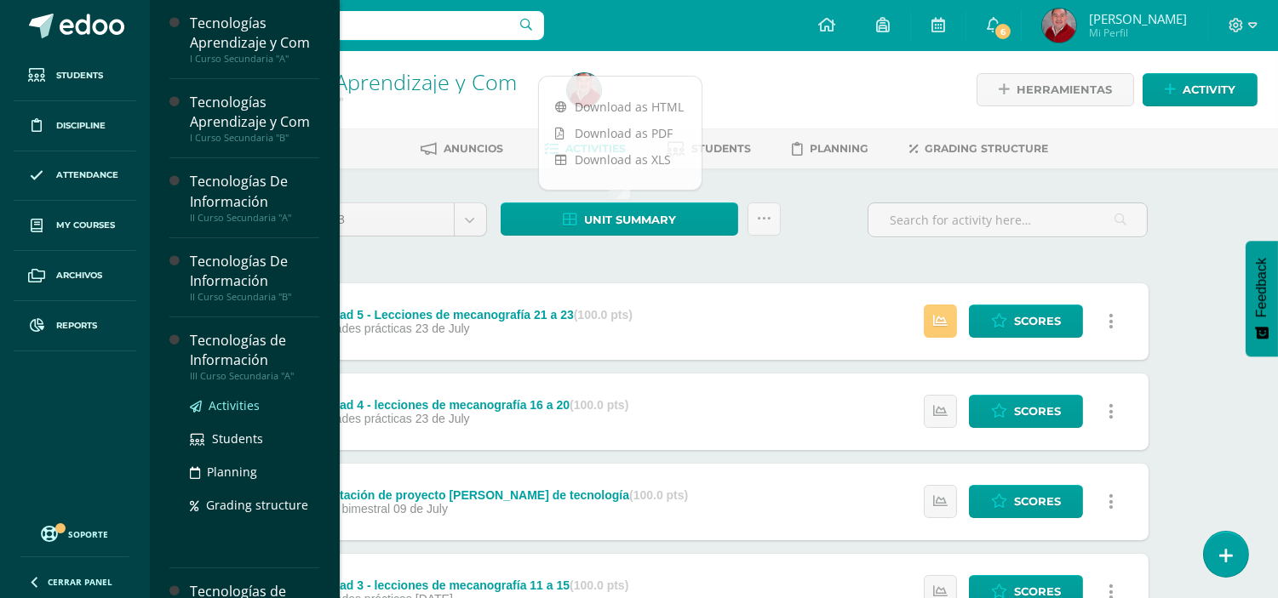
click at [232, 409] on span "Activities" at bounding box center [234, 405] width 51 height 16
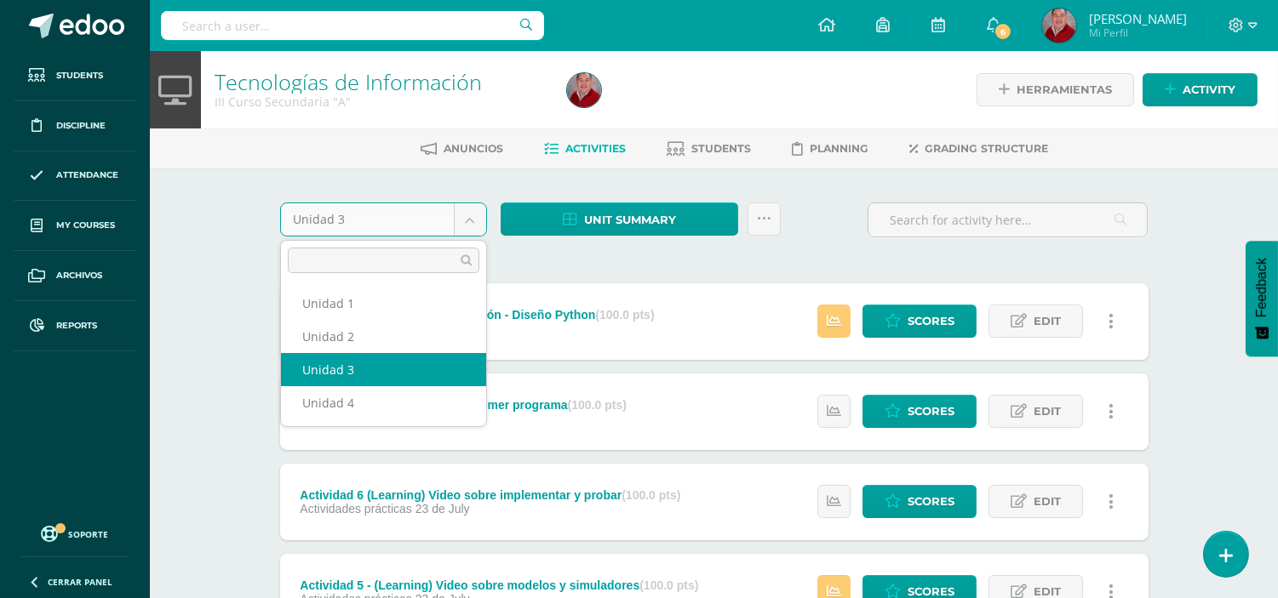
click at [472, 232] on body "Students Discipline Attendance My courses Archivos Reports Soporte Centro de ay…" at bounding box center [639, 597] width 1278 height 1195
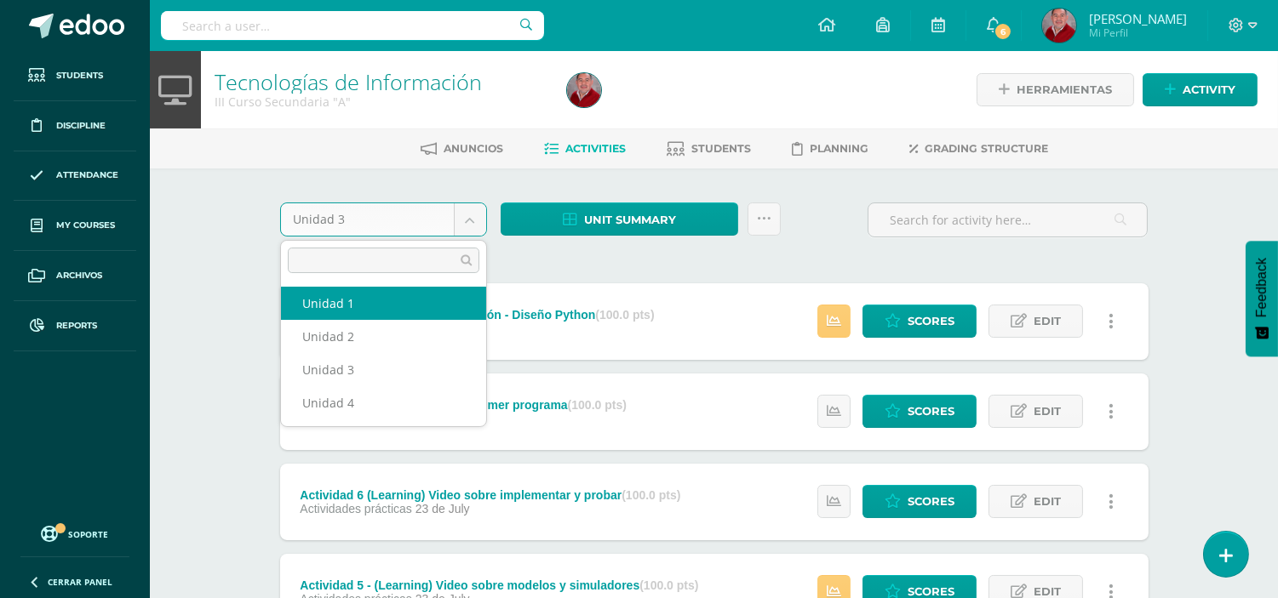
select select "Unidad 1"
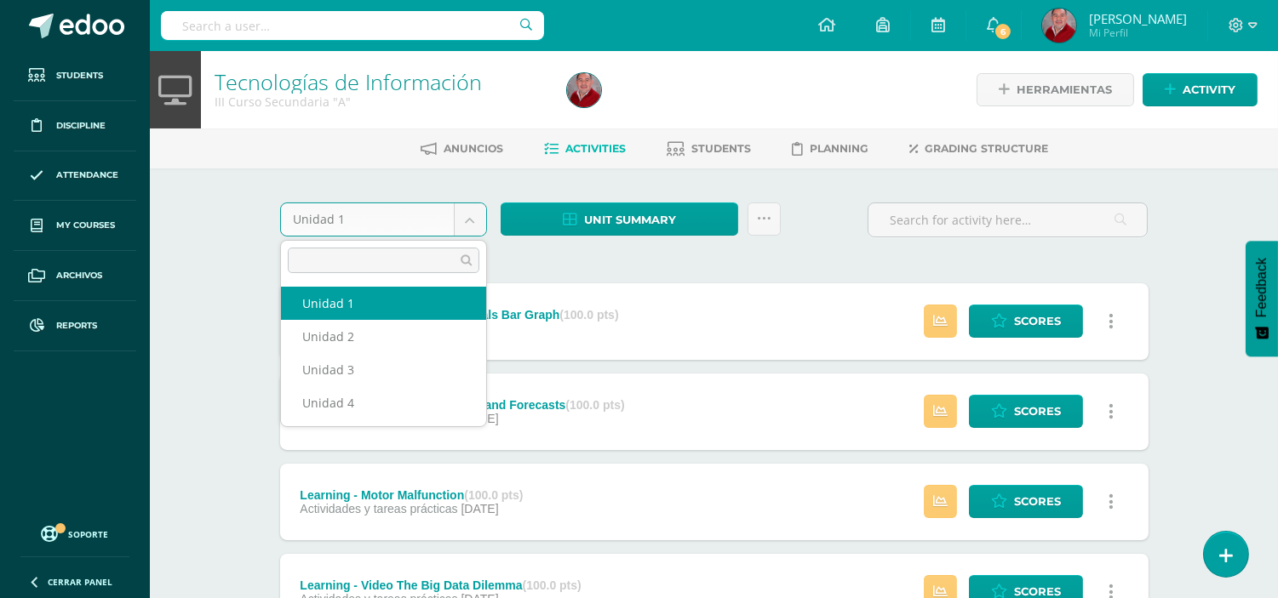
click at [471, 214] on body "Students Discipline Attendance My courses Archivos Reports Soporte Centro de ay…" at bounding box center [639, 597] width 1278 height 1195
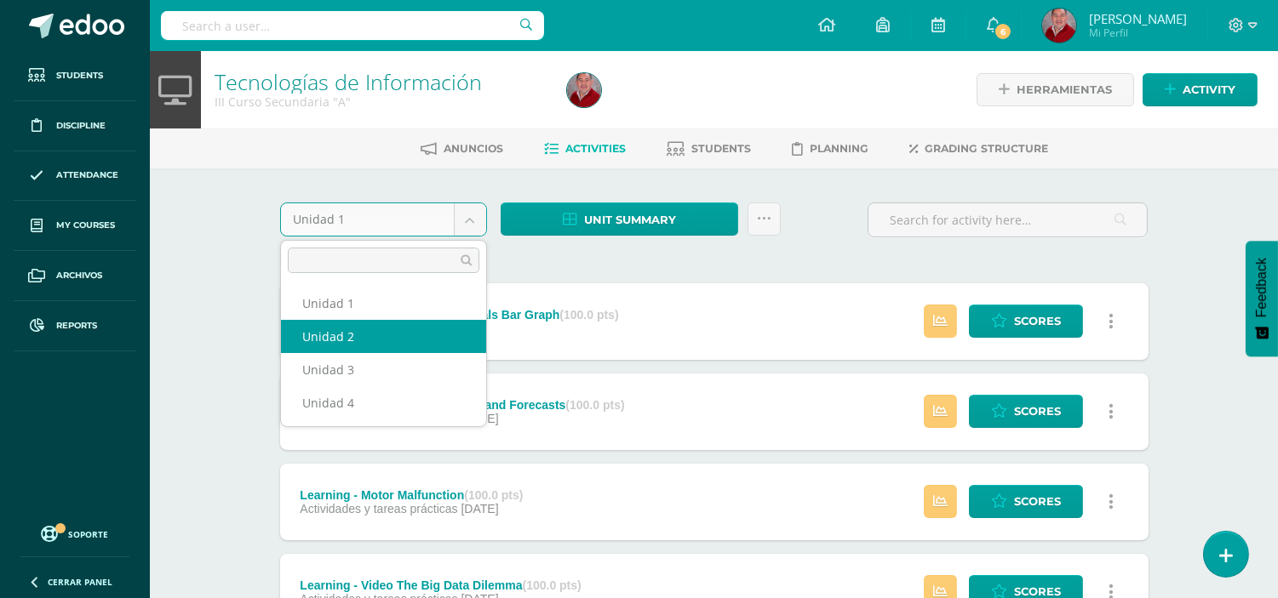
select select "Unidad 2"
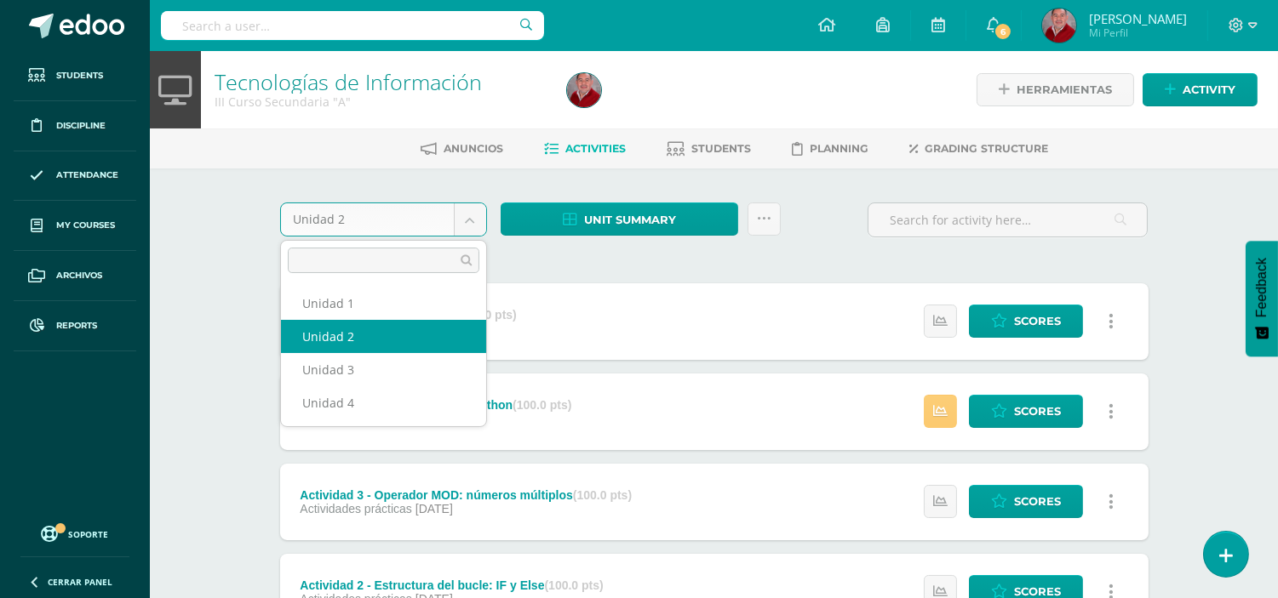
click at [468, 222] on body "Students Discipline Attendance My courses Archivos Reports Soporte Centro de ay…" at bounding box center [639, 417] width 1278 height 834
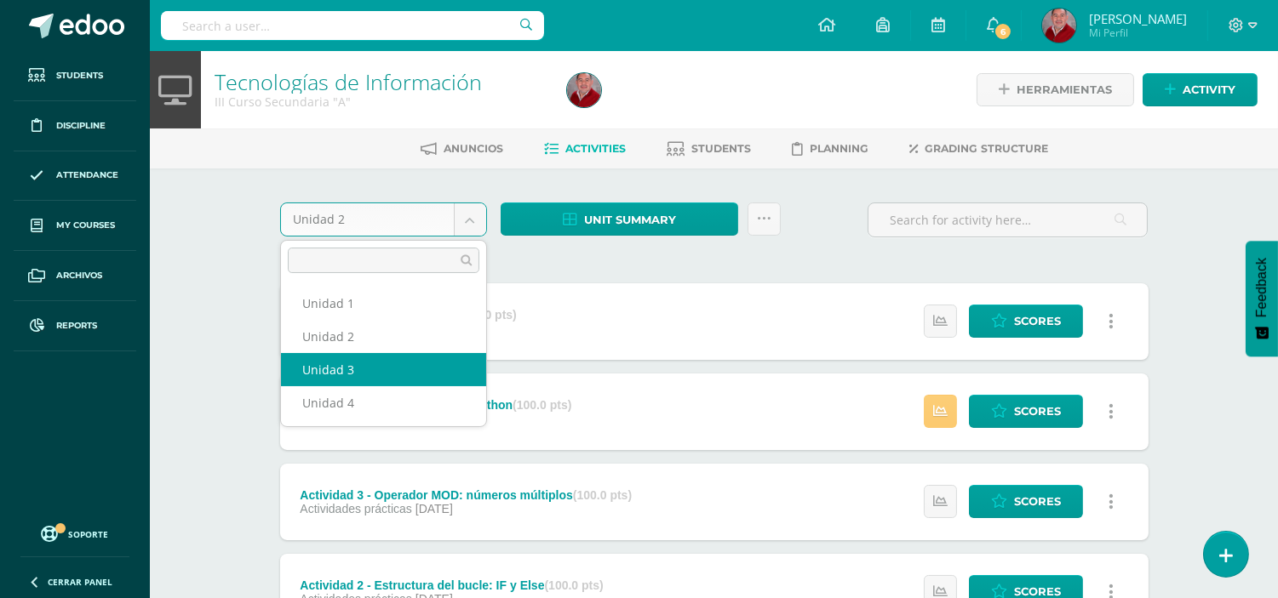
select select "Unidad 3"
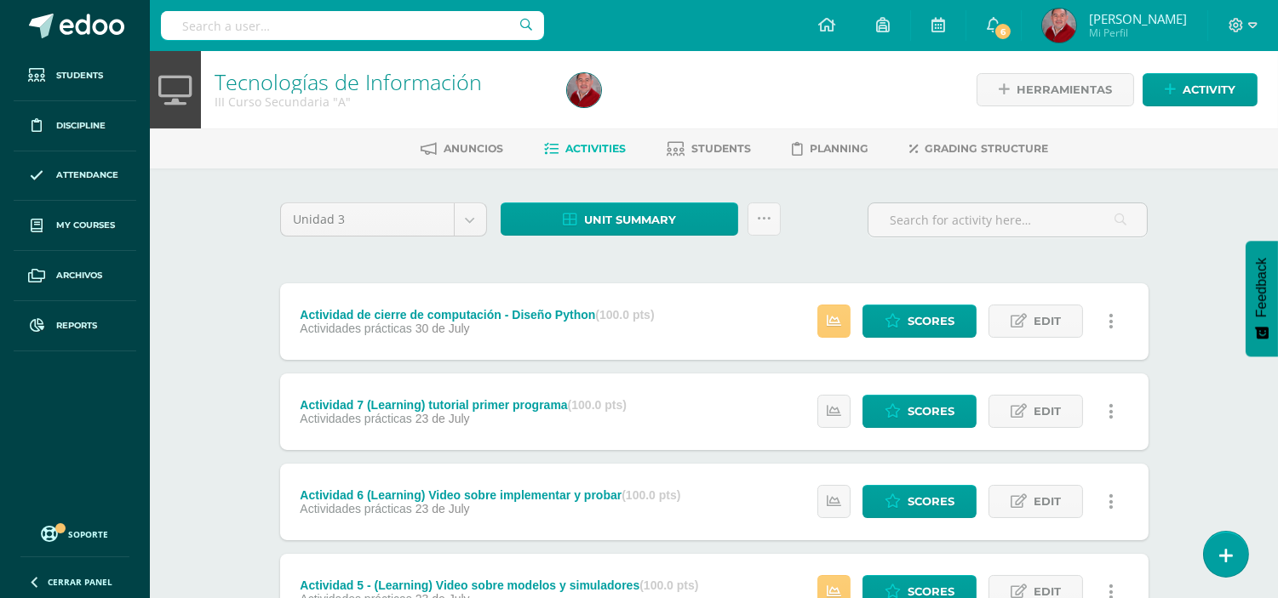
scroll to position [523, 0]
